Goal: Task Accomplishment & Management: Use online tool/utility

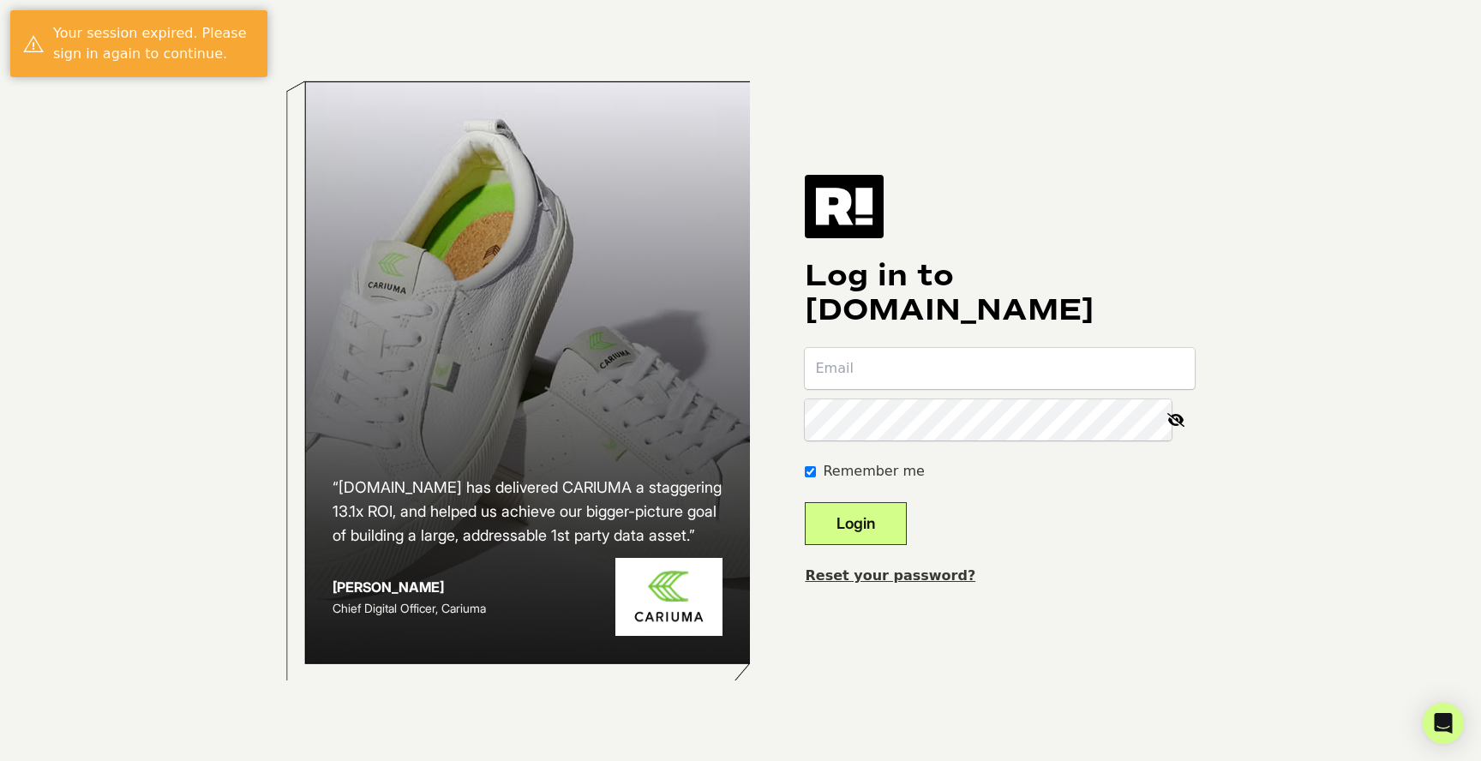
type input "[PERSON_NAME][EMAIL_ADDRESS][DOMAIN_NAME]"
click at [887, 526] on button "Login" at bounding box center [856, 523] width 102 height 43
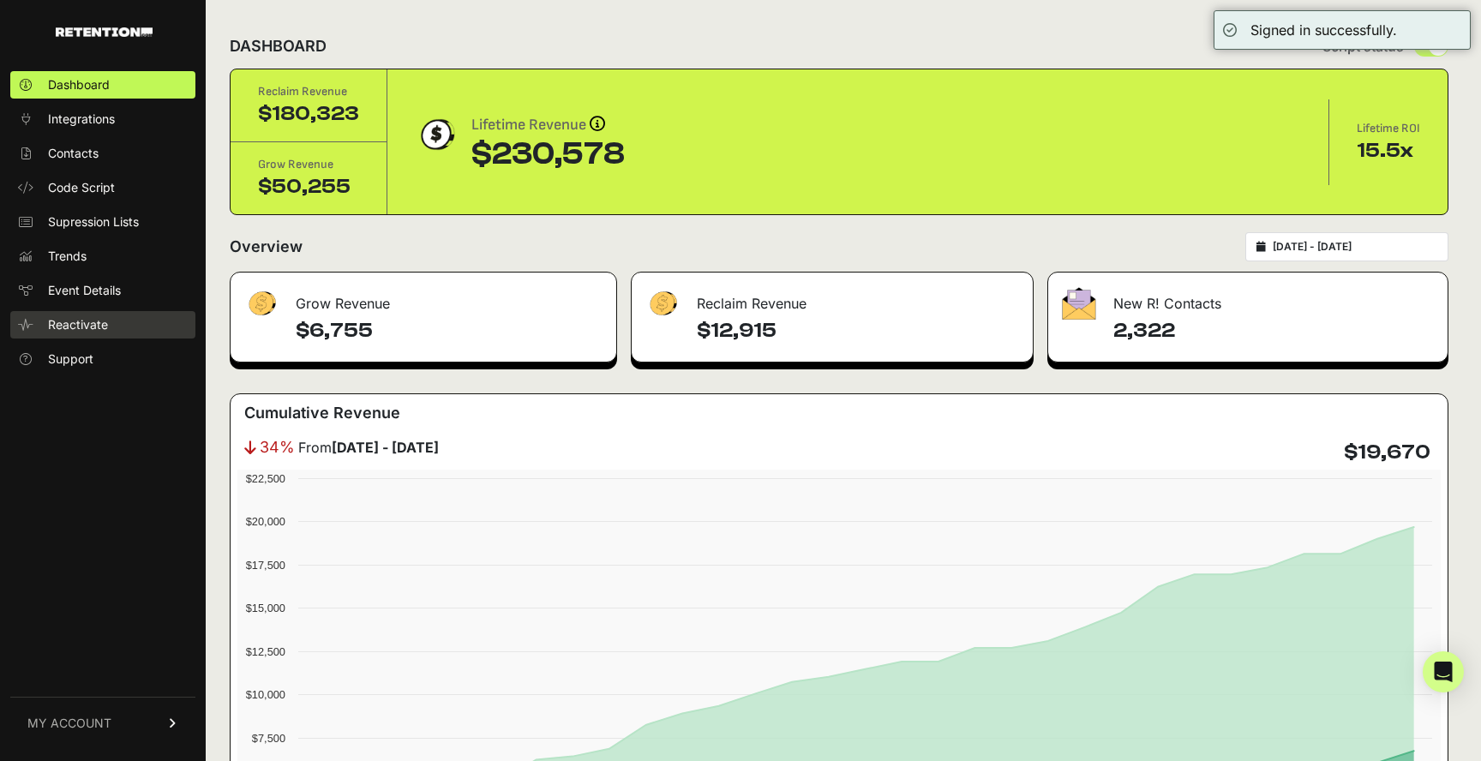
click at [73, 326] on span "Reactivate" at bounding box center [78, 324] width 60 height 17
